Goal: Transaction & Acquisition: Purchase product/service

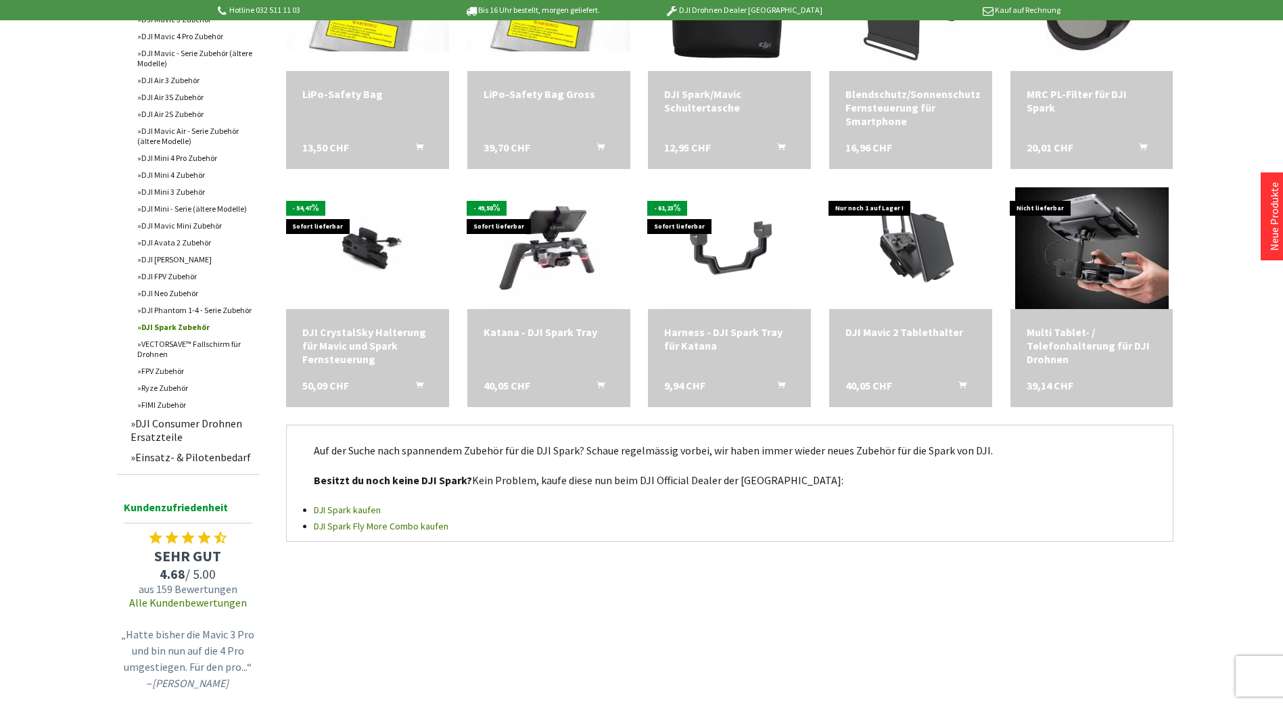
scroll to position [1065, 0]
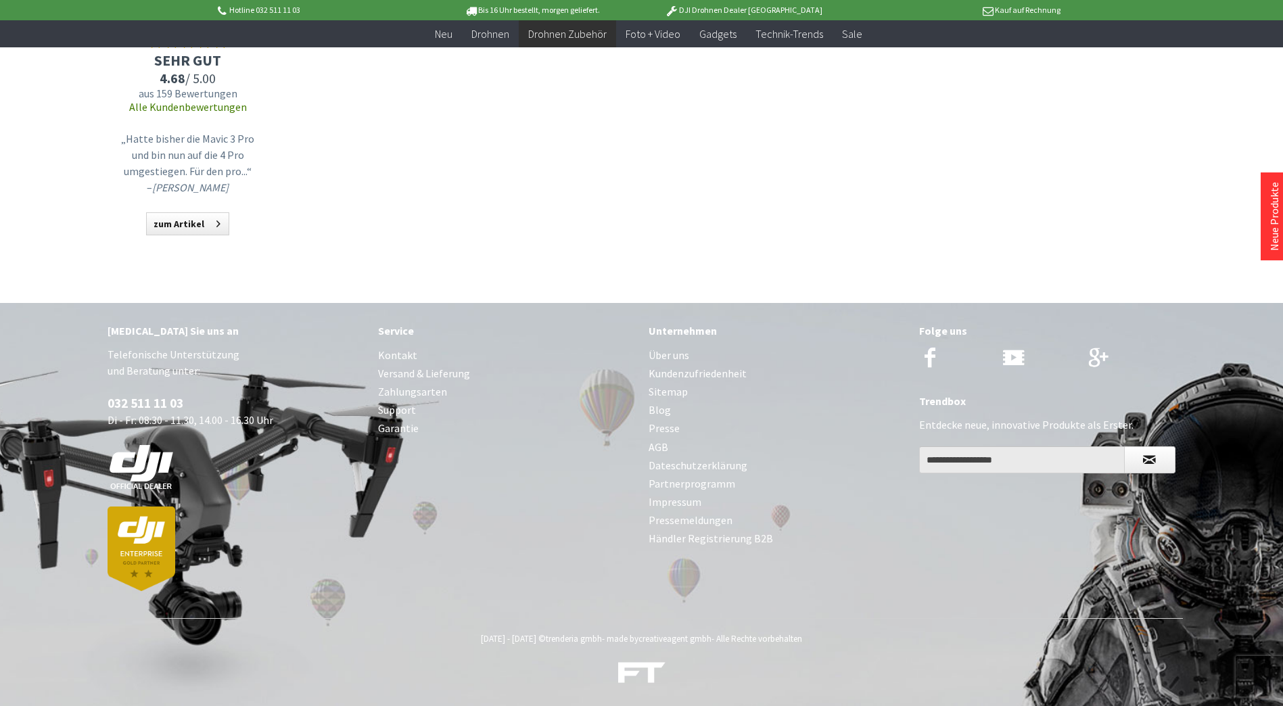
click at [668, 355] on link "Über uns" at bounding box center [777, 355] width 257 height 18
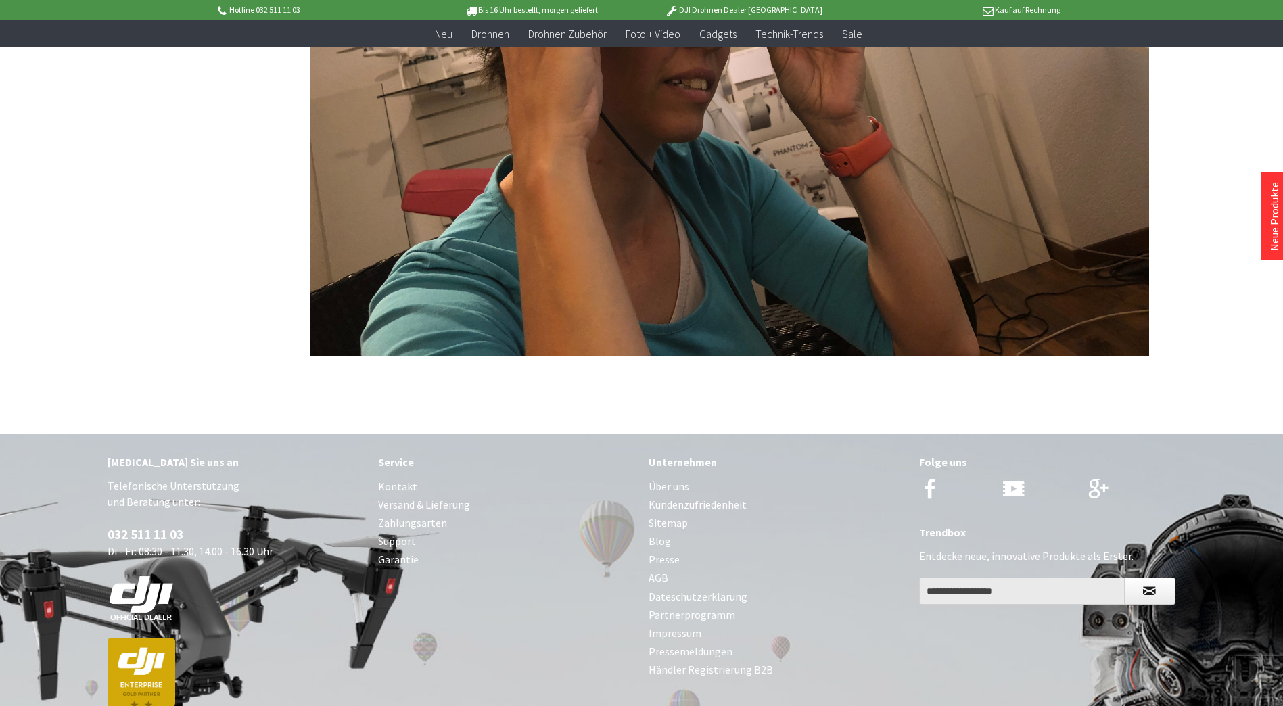
scroll to position [3218, 0]
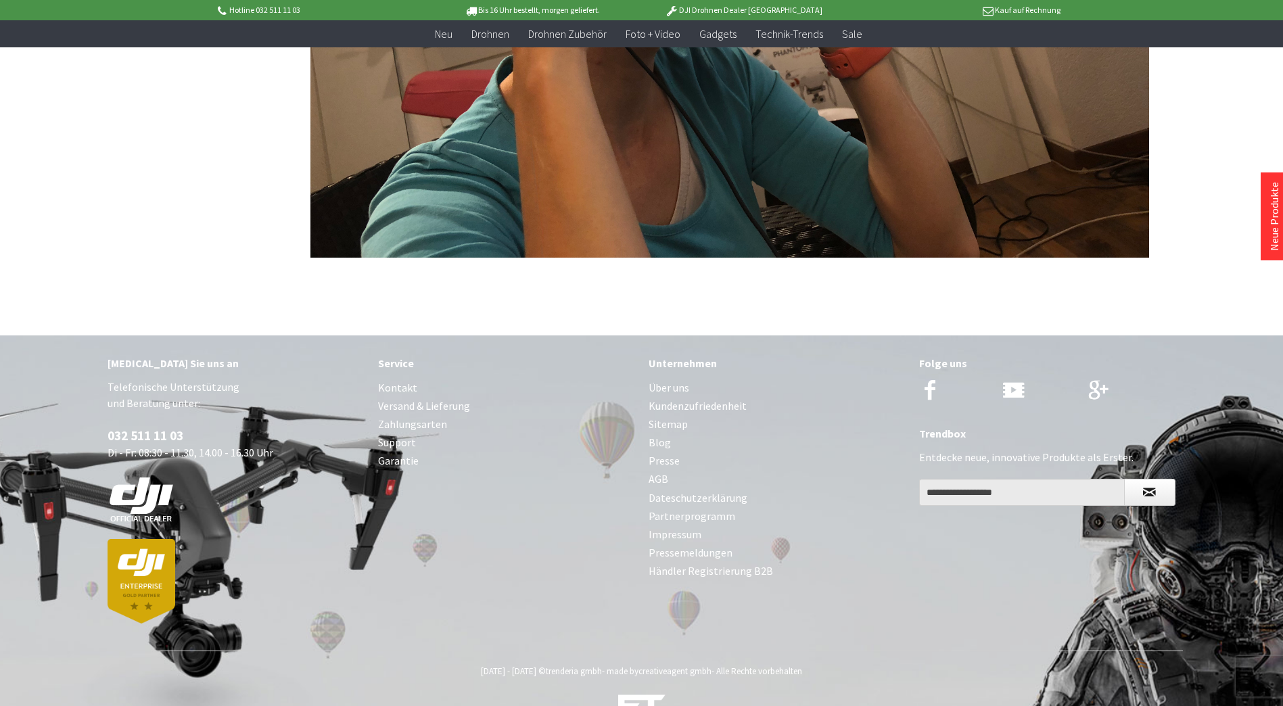
click at [659, 379] on link "Über uns" at bounding box center [777, 388] width 257 height 18
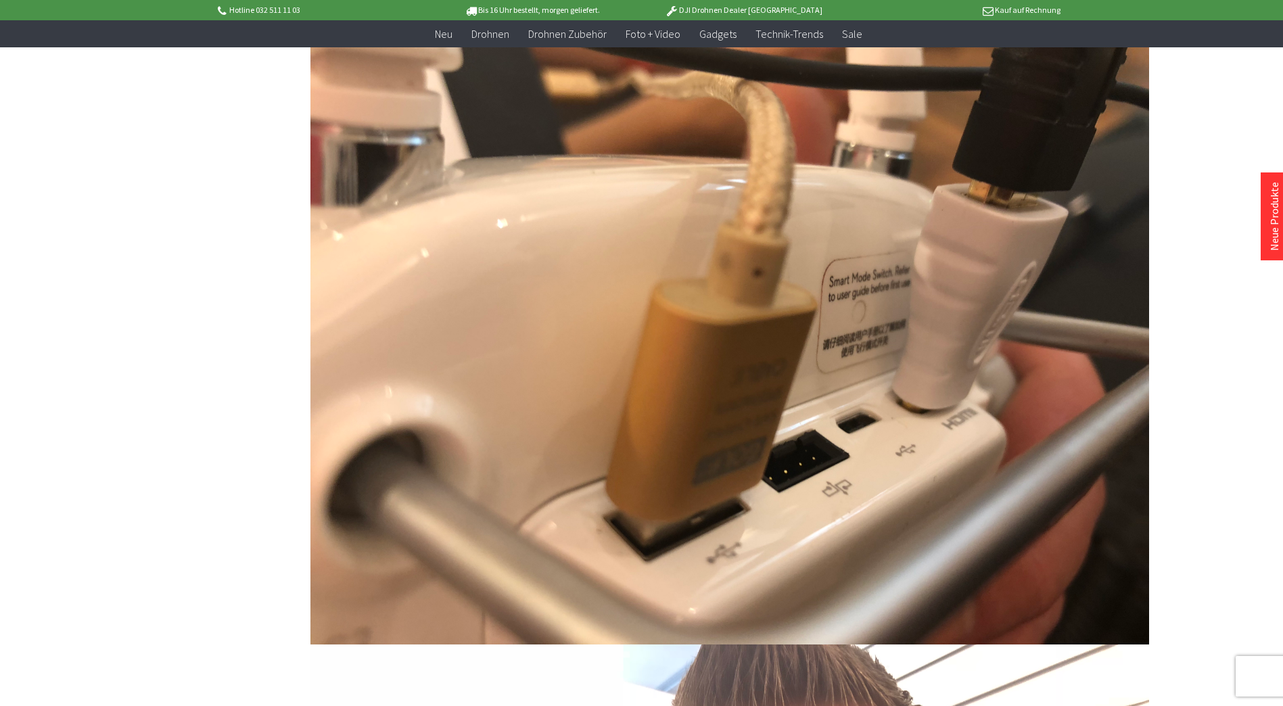
scroll to position [3218, 0]
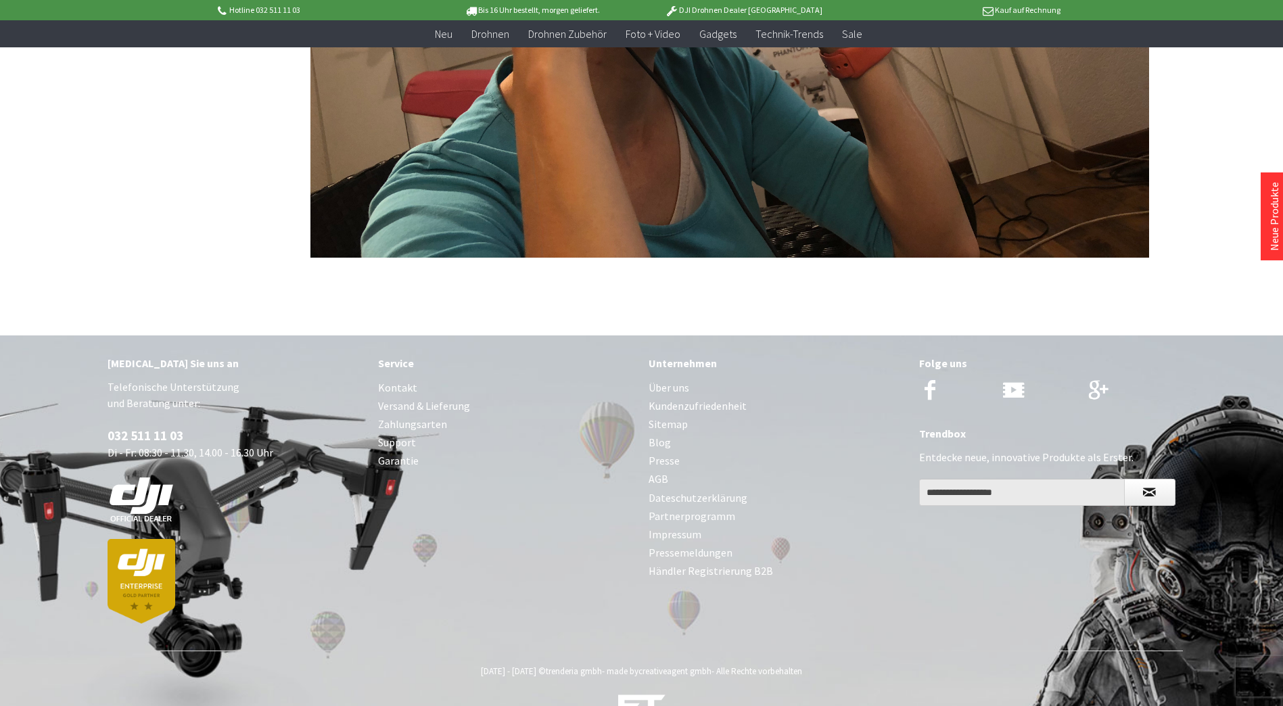
click at [672, 379] on link "Über uns" at bounding box center [777, 388] width 257 height 18
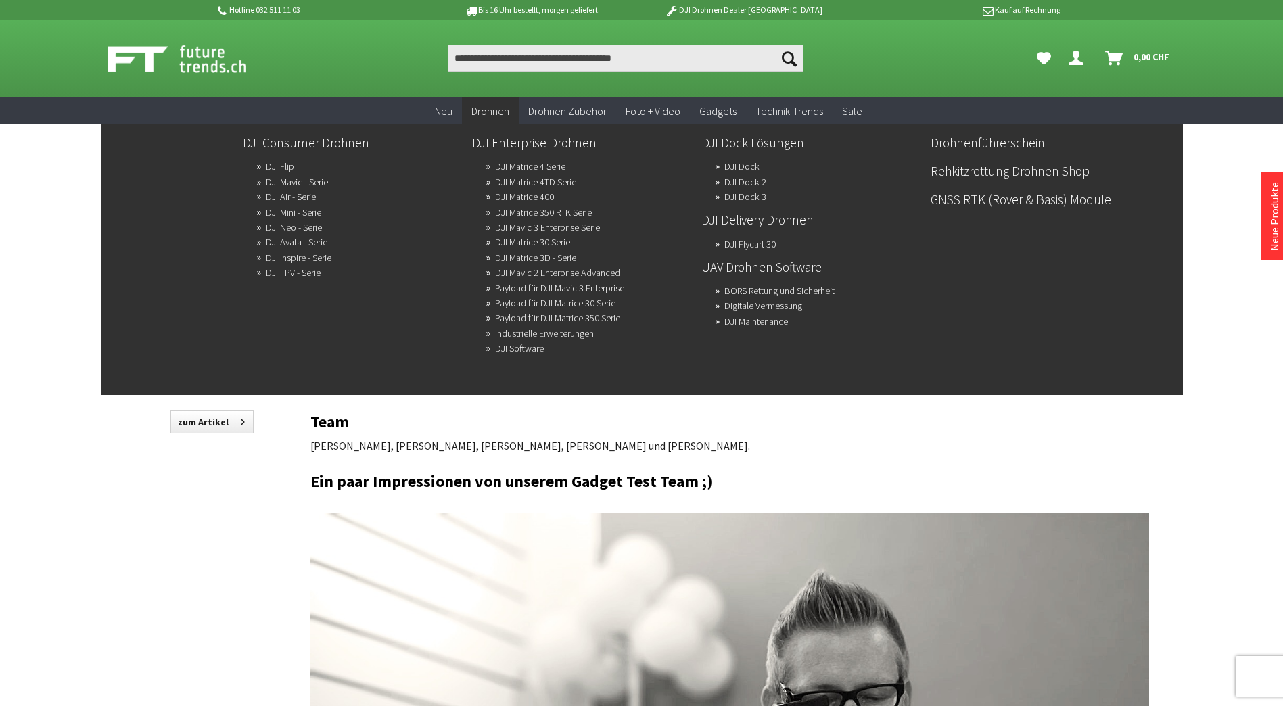
click at [488, 108] on span "Drohnen" at bounding box center [491, 111] width 38 height 14
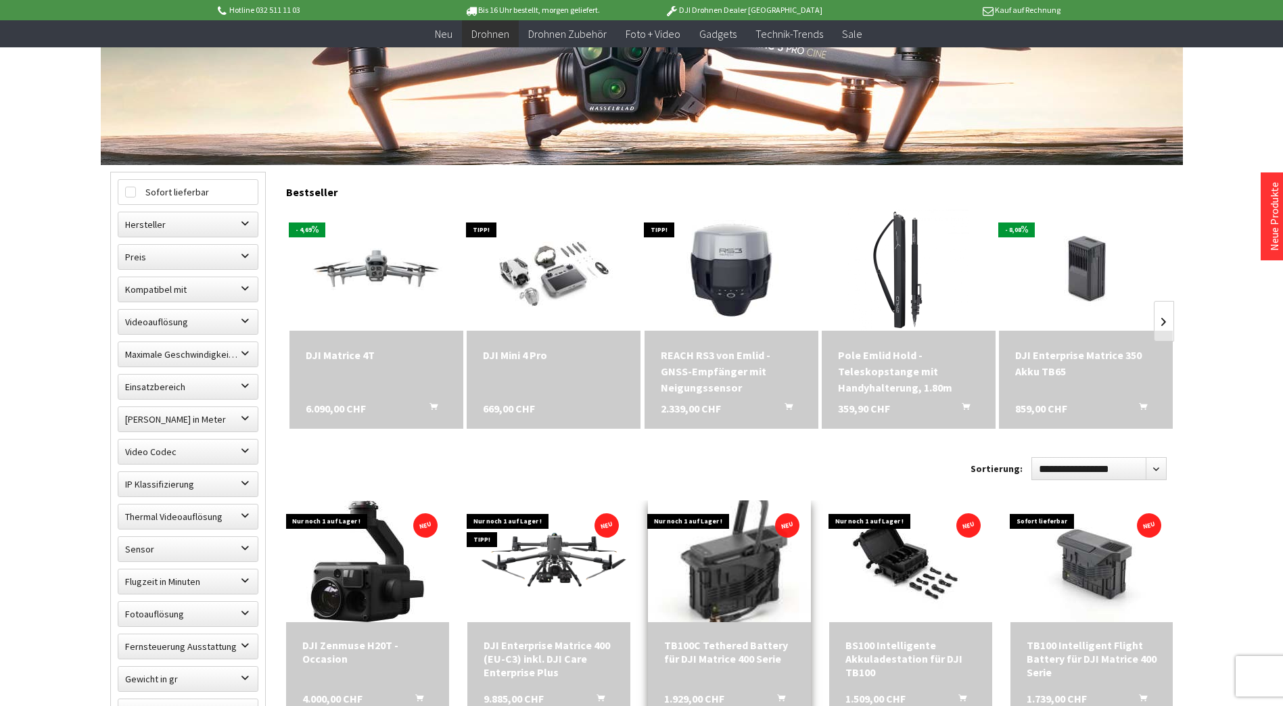
scroll to position [406, 0]
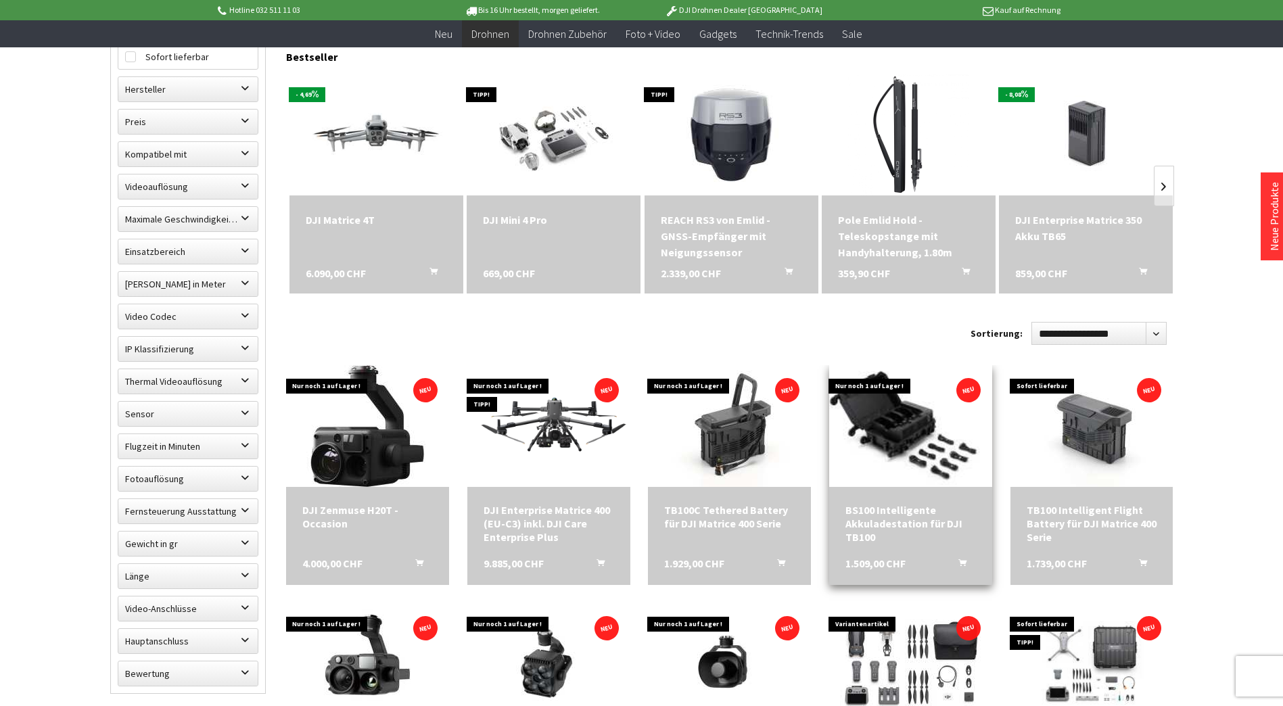
click at [877, 426] on img at bounding box center [910, 426] width 225 height 170
